Goal: Navigation & Orientation: Find specific page/section

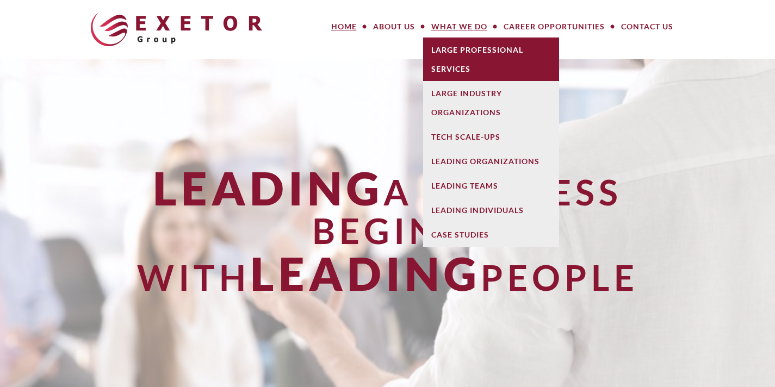
click at [482, 65] on link "Large Professional Services" at bounding box center [491, 60] width 136 height 44
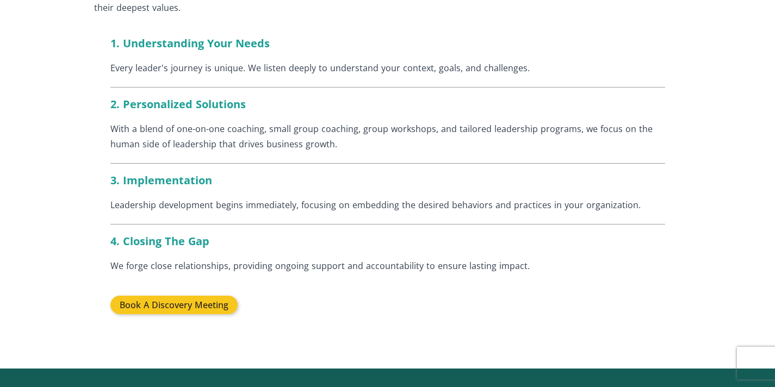
scroll to position [1209, 0]
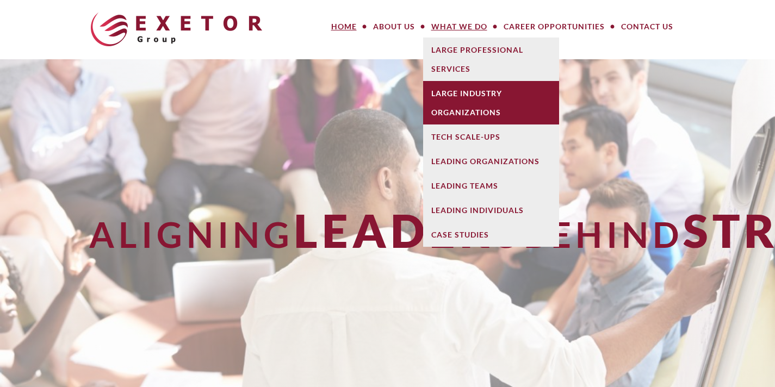
click at [471, 85] on link "Large Industry Organizations" at bounding box center [491, 103] width 136 height 44
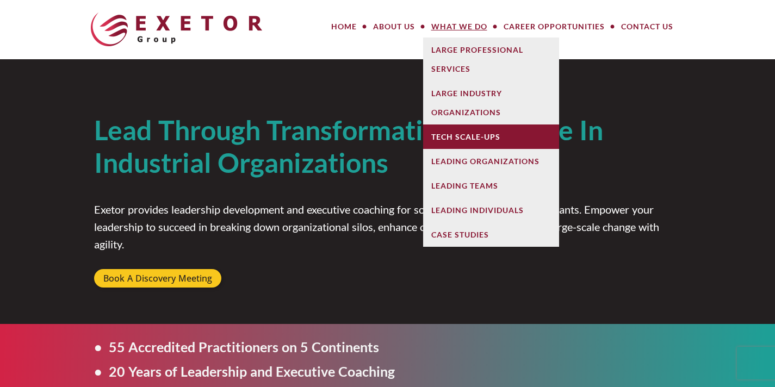
click at [469, 135] on link "Tech Scale-Ups" at bounding box center [491, 137] width 136 height 24
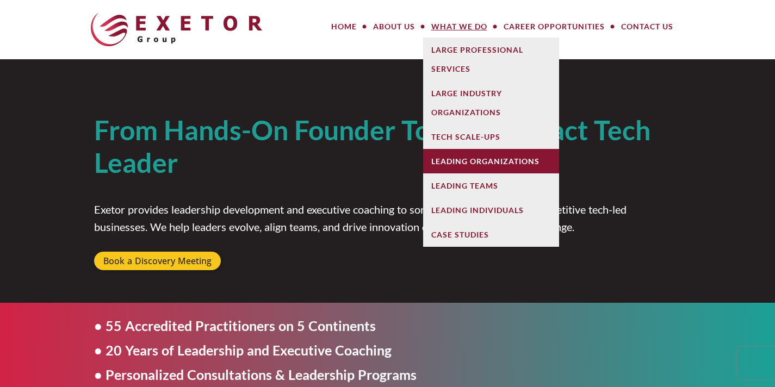
click at [471, 163] on link "Leading Organizations" at bounding box center [491, 161] width 136 height 24
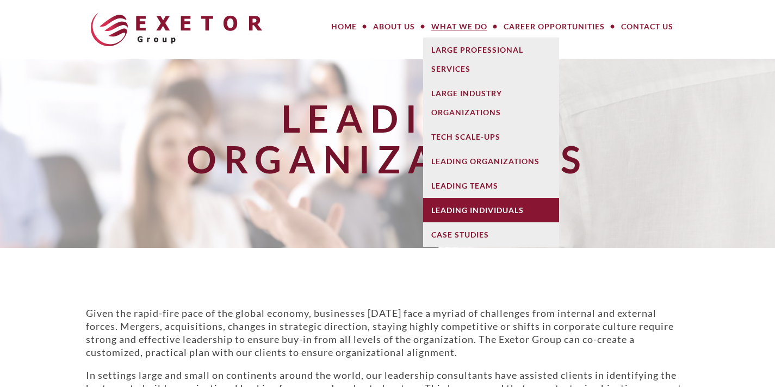
click at [457, 201] on link "Leading Individuals" at bounding box center [491, 210] width 136 height 24
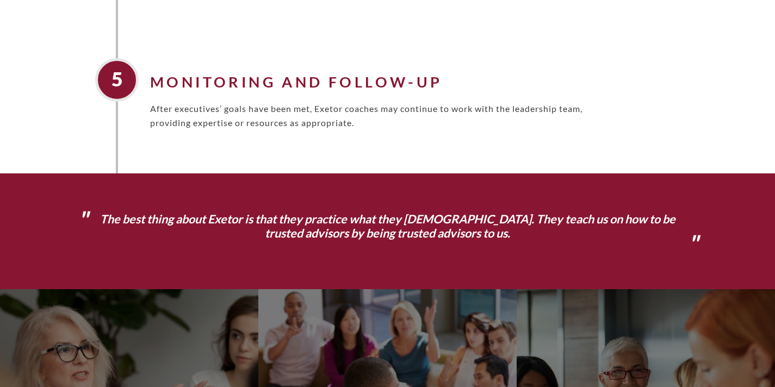
scroll to position [1100, 0]
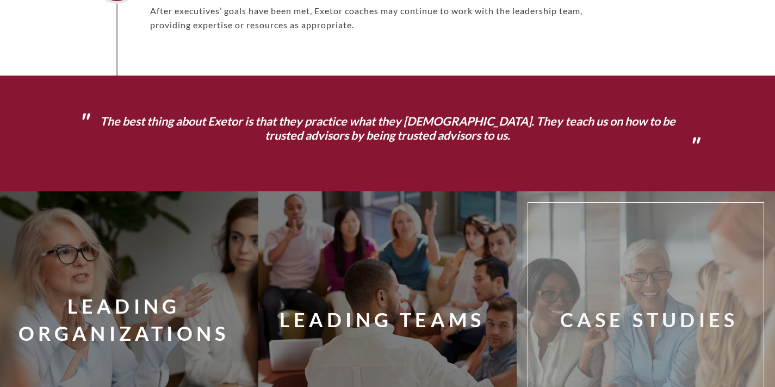
click at [580, 254] on div "Case Studies" at bounding box center [663, 327] width 252 height 233
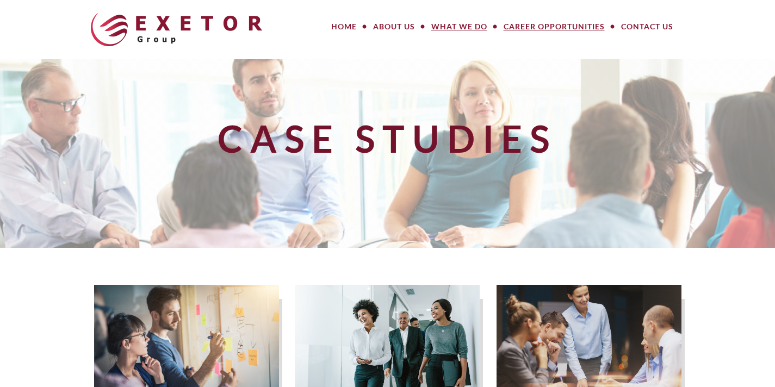
click at [576, 26] on link "Career Opportunities" at bounding box center [555, 27] width 118 height 22
